Goal: Transaction & Acquisition: Subscribe to service/newsletter

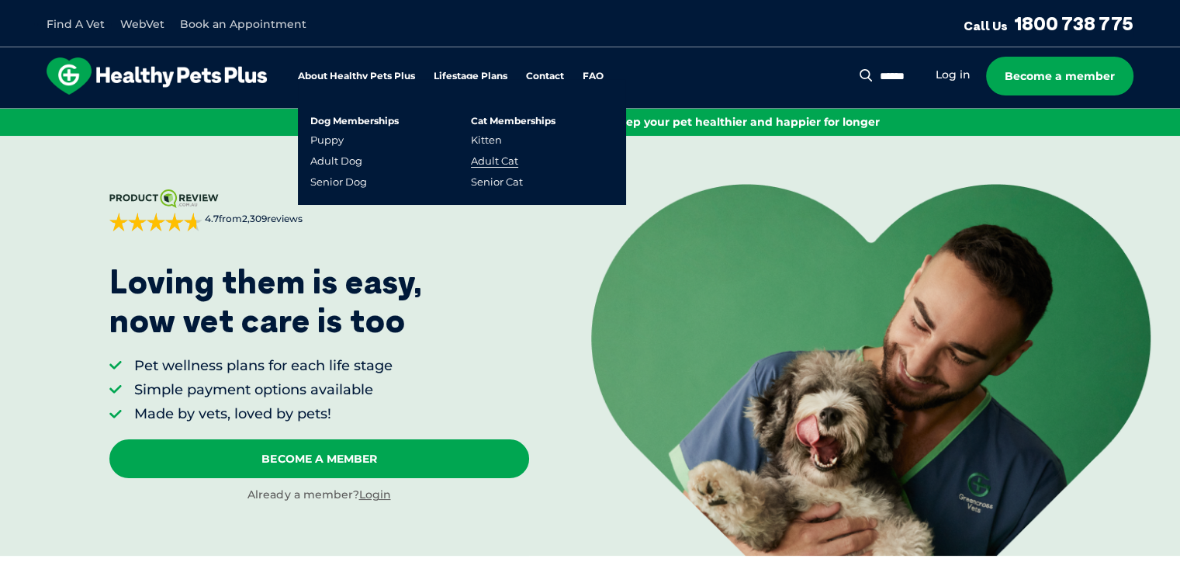
click at [502, 162] on link "Adult Cat" at bounding box center [494, 160] width 47 height 13
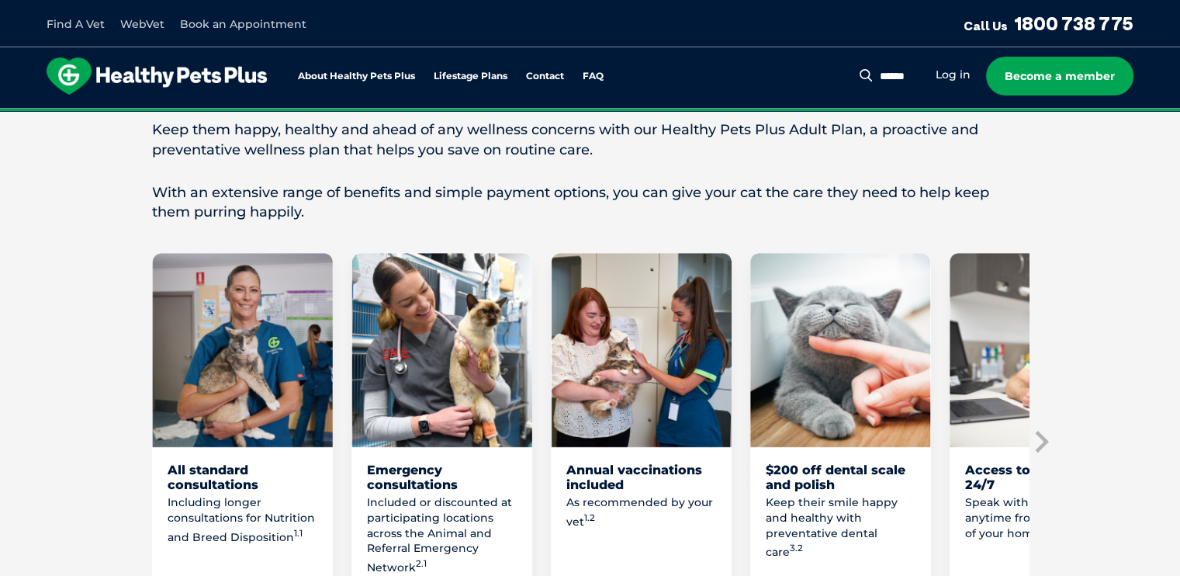
scroll to position [776, 0]
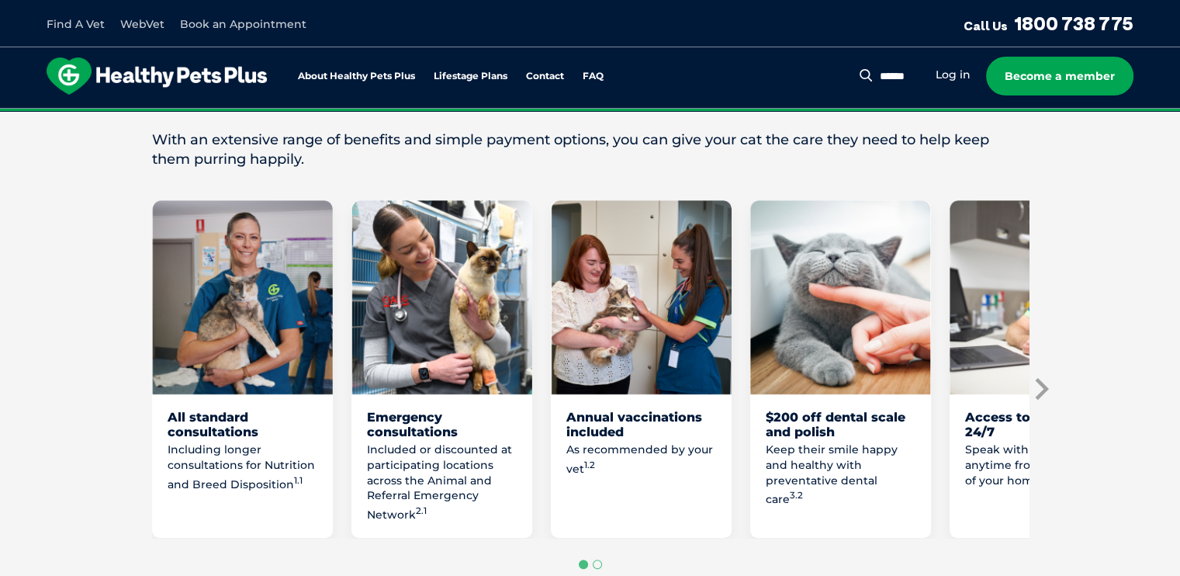
click at [1040, 383] on icon "Next slide" at bounding box center [1040, 388] width 23 height 23
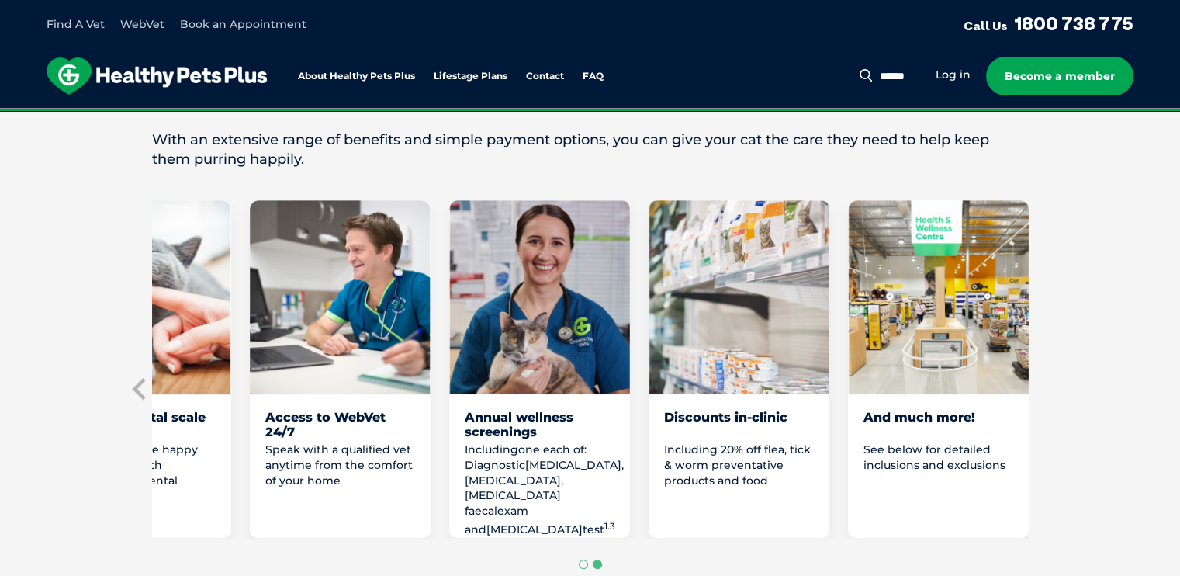
click at [317, 417] on div "Access to WebVet 24/7" at bounding box center [340, 424] width 150 height 29
click at [323, 344] on img "5 of 8" at bounding box center [340, 297] width 181 height 194
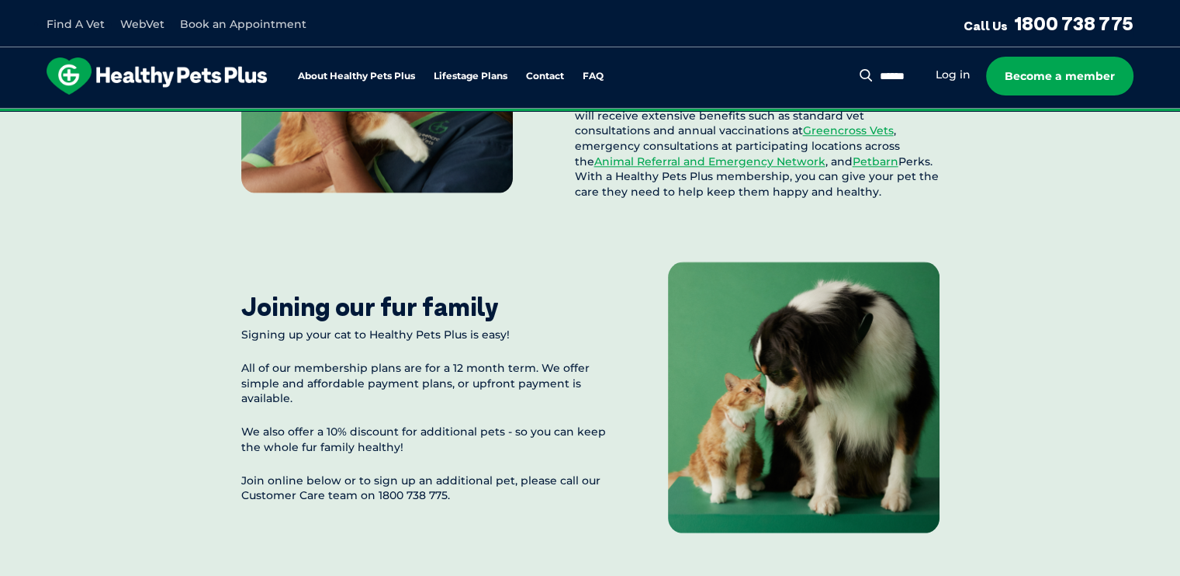
scroll to position [1707, 0]
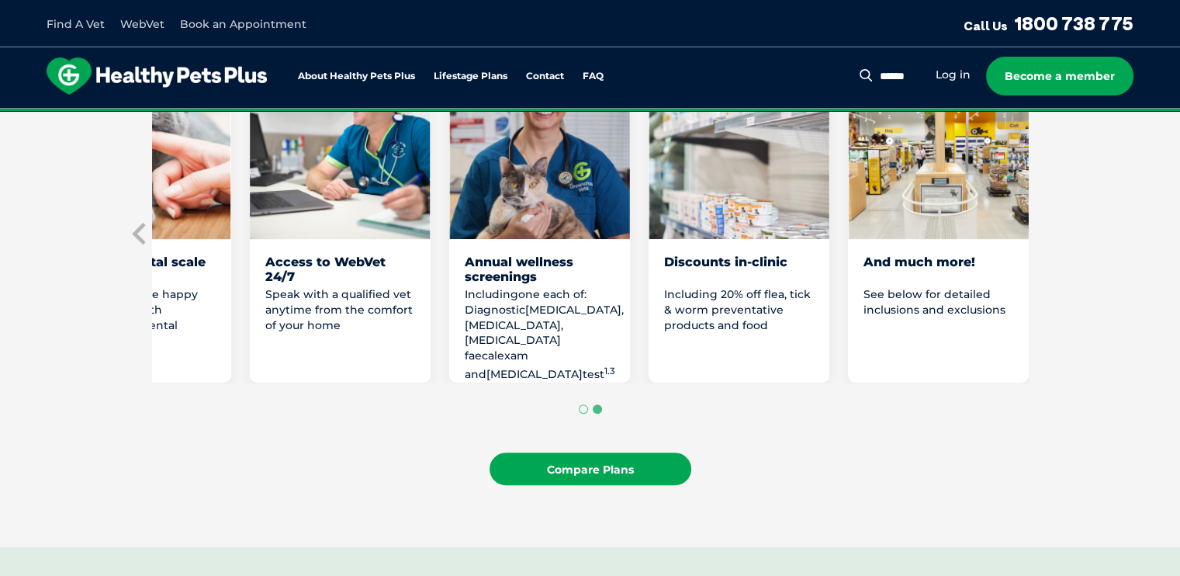
click at [589, 466] on link "Compare Plans" at bounding box center [591, 468] width 202 height 33
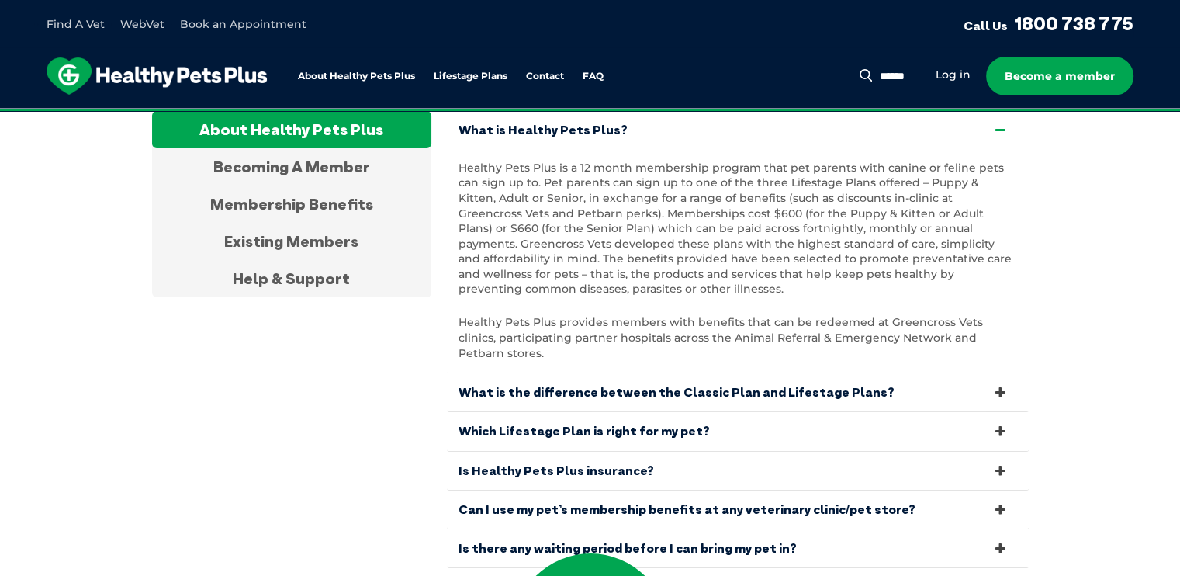
scroll to position [5103, 0]
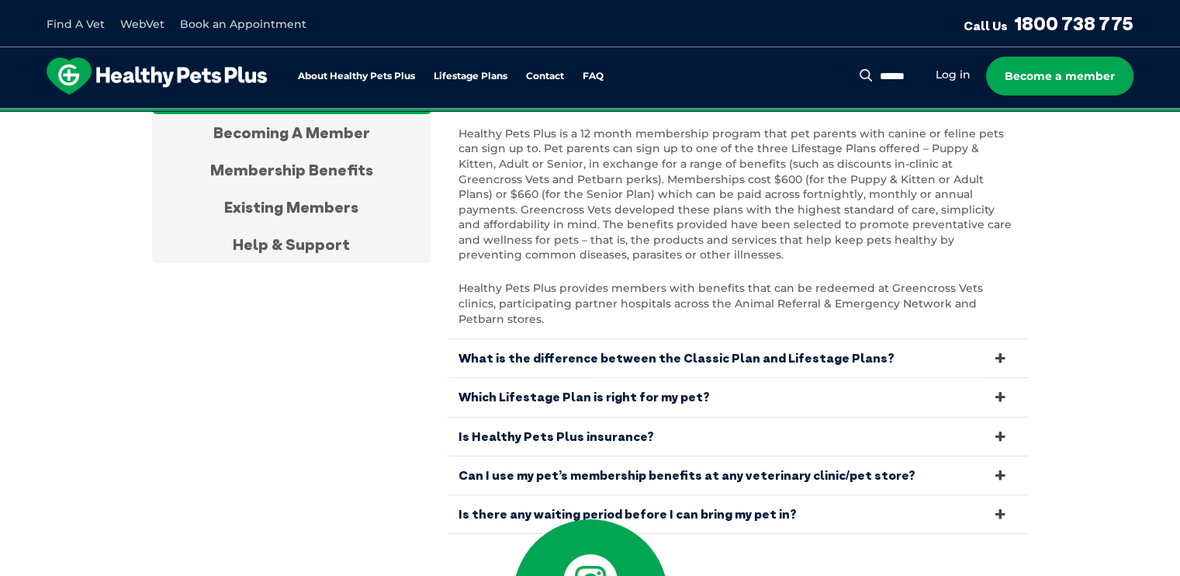
click at [1002, 468] on icon at bounding box center [1000, 475] width 17 height 15
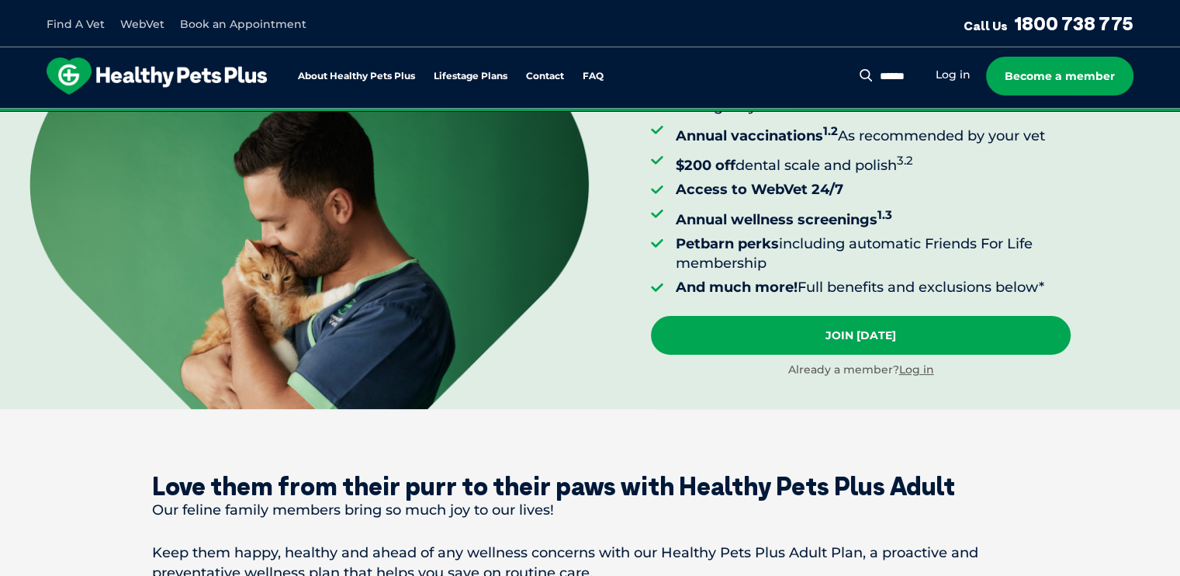
scroll to position [0, 0]
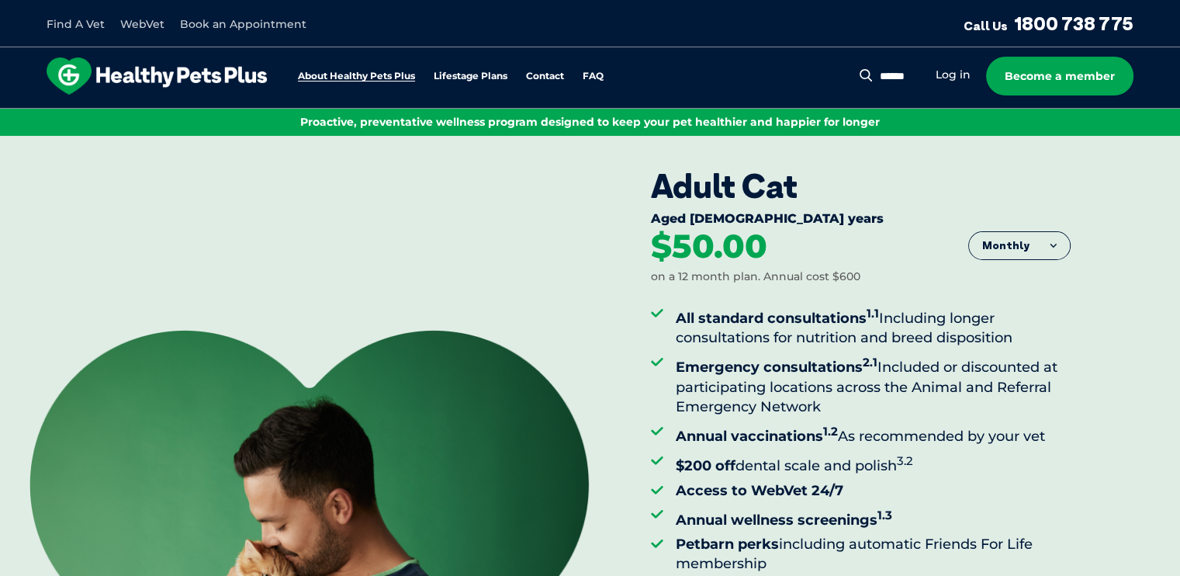
click at [379, 76] on link "About Healthy Pets Plus" at bounding box center [356, 76] width 117 height 10
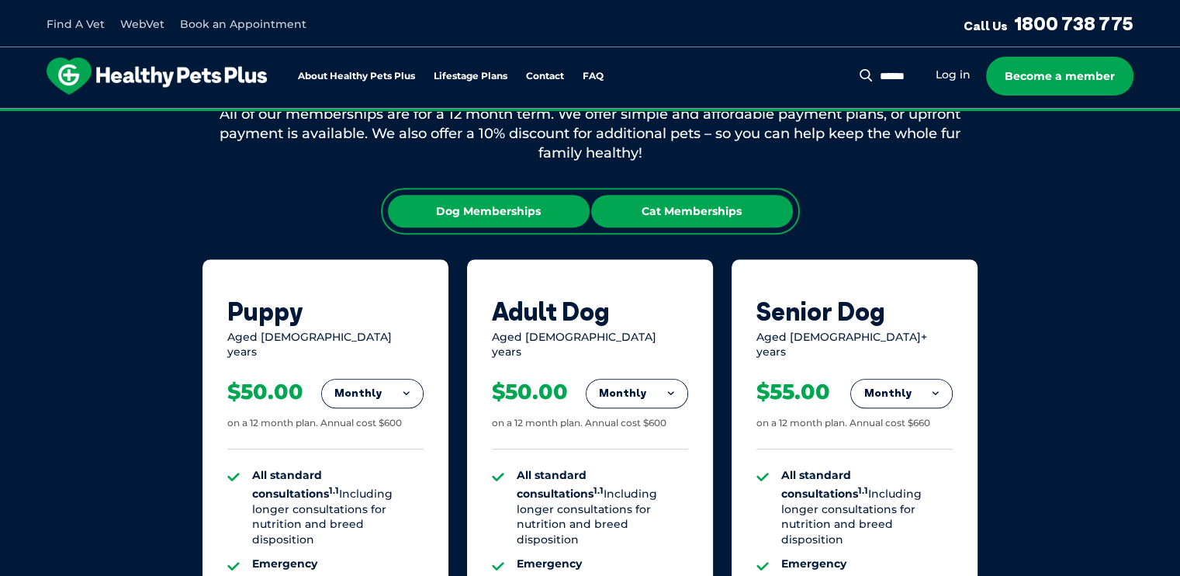
click at [667, 212] on div "Cat Memberships" at bounding box center [692, 211] width 202 height 33
click at [509, 206] on div "Dog Memberships" at bounding box center [489, 211] width 202 height 33
click at [674, 210] on div "Cat Memberships" at bounding box center [692, 211] width 202 height 33
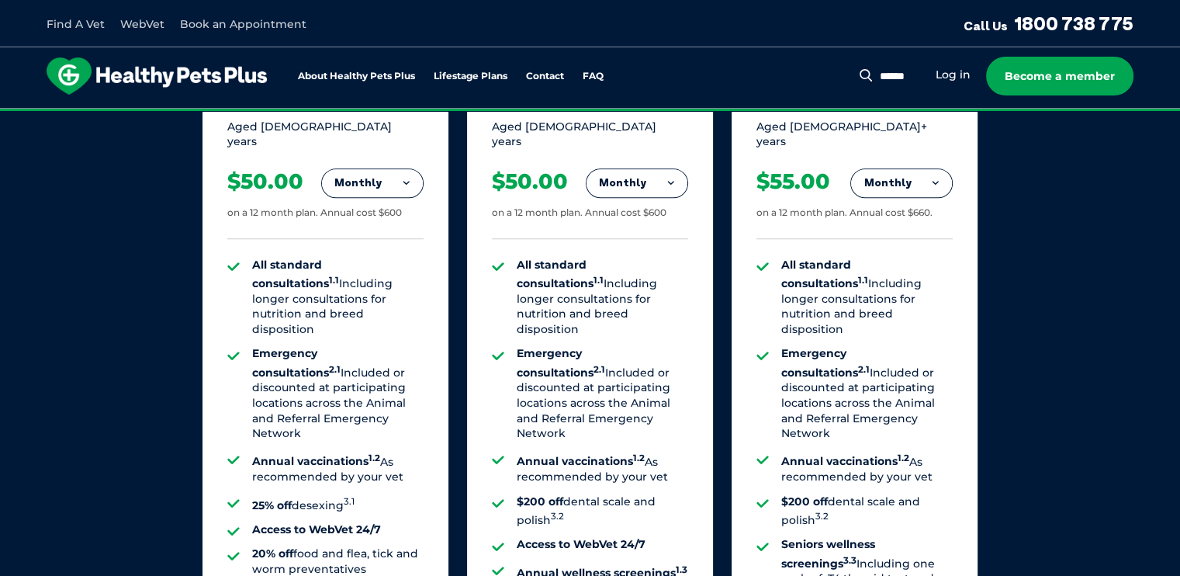
scroll to position [1134, 0]
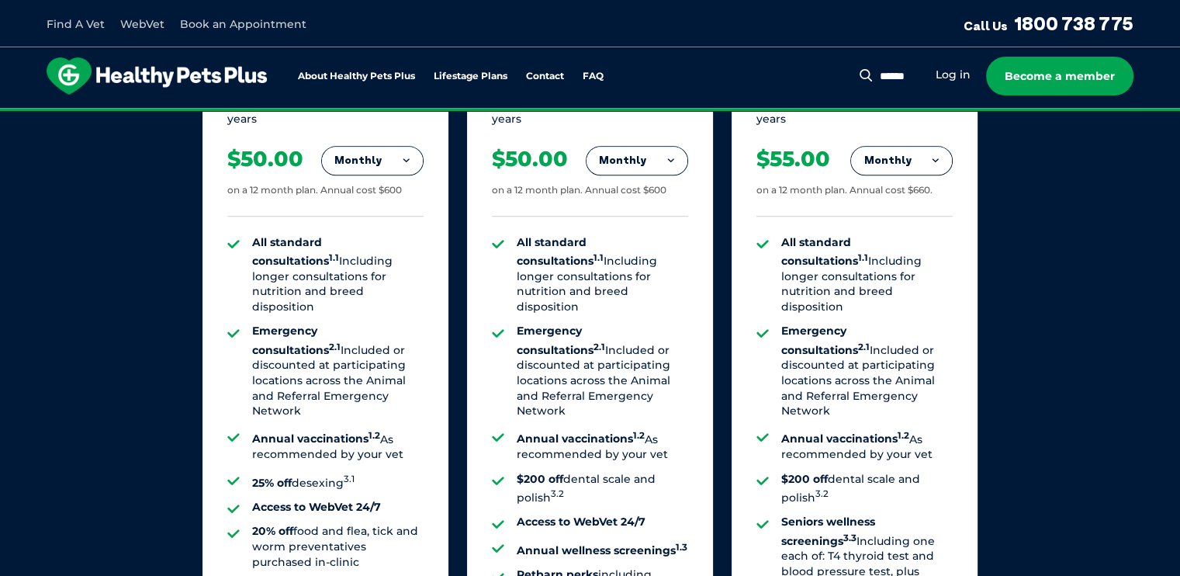
click at [677, 147] on button "Monthly" at bounding box center [637, 161] width 101 height 28
click at [657, 185] on li "Fortnightly" at bounding box center [637, 193] width 101 height 37
click at [669, 147] on button "Fortnightly" at bounding box center [632, 161] width 109 height 28
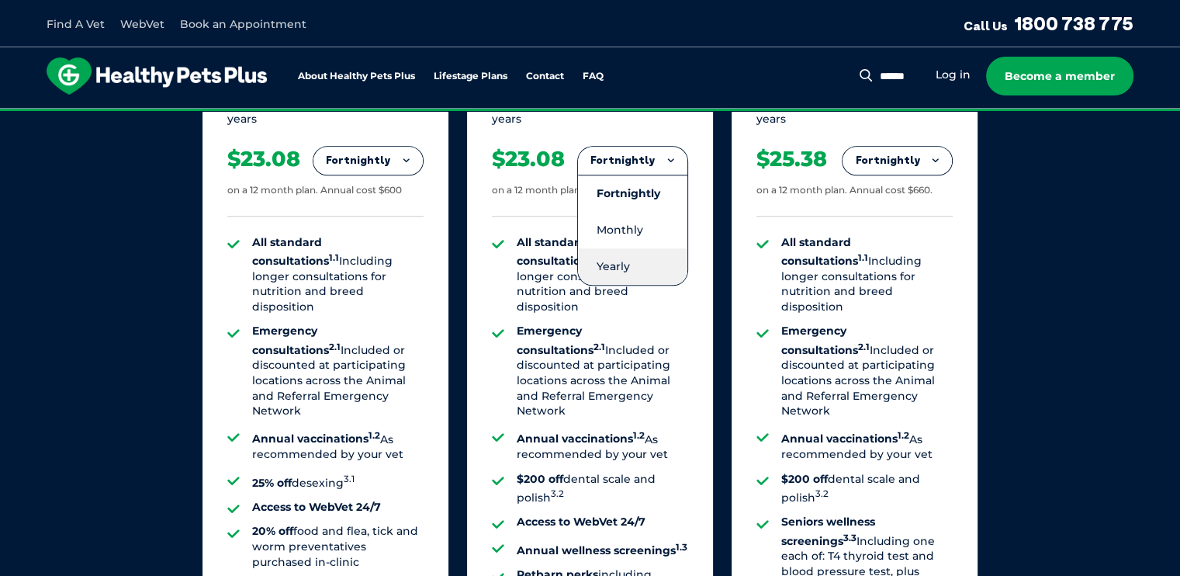
click at [634, 256] on li "Yearly" at bounding box center [632, 266] width 109 height 36
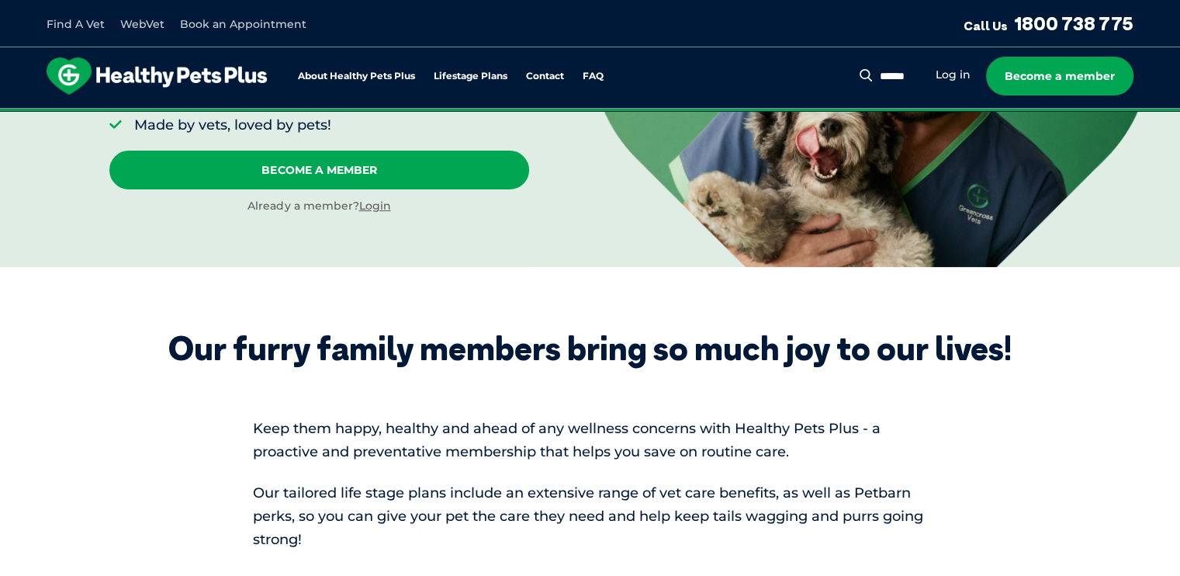
scroll to position [0, 0]
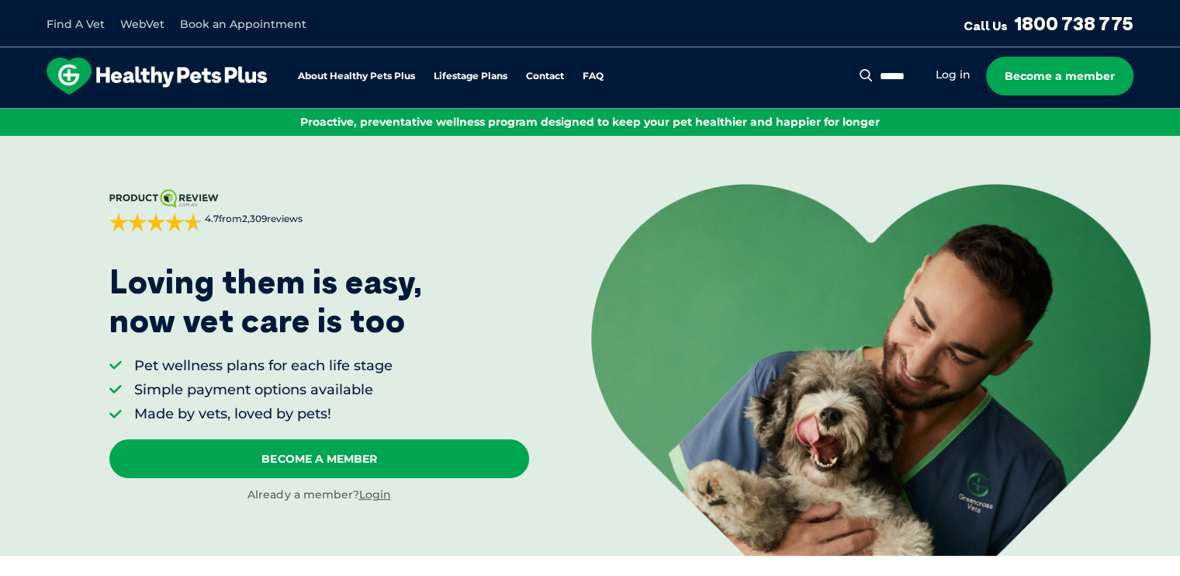
click at [142, 22] on link "WebVet" at bounding box center [142, 24] width 44 height 14
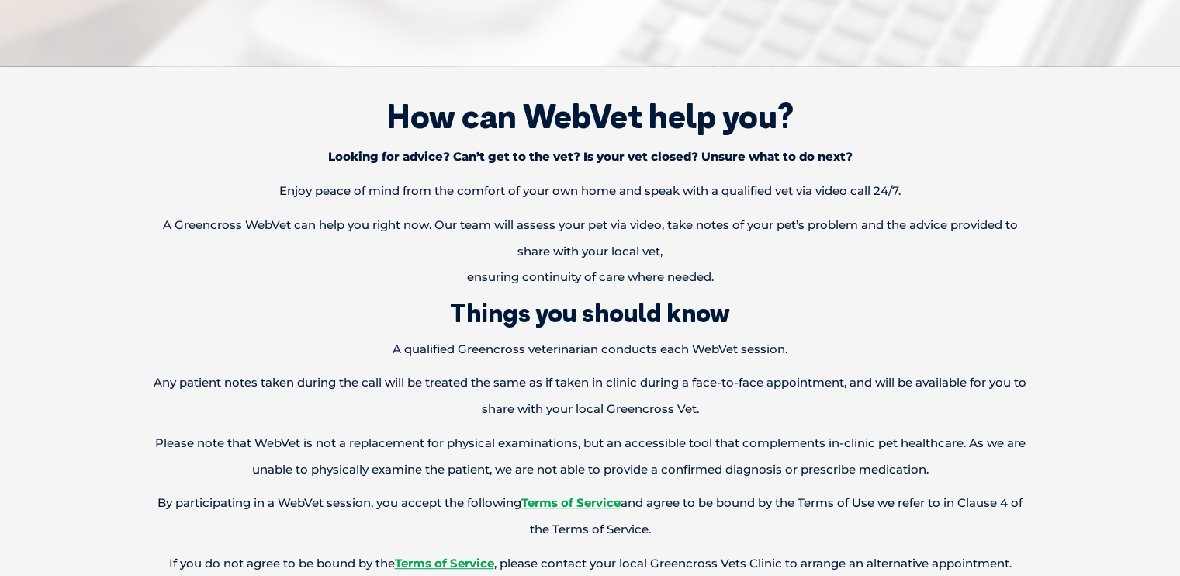
scroll to position [776, 0]
